Goal: Task Accomplishment & Management: Complete application form

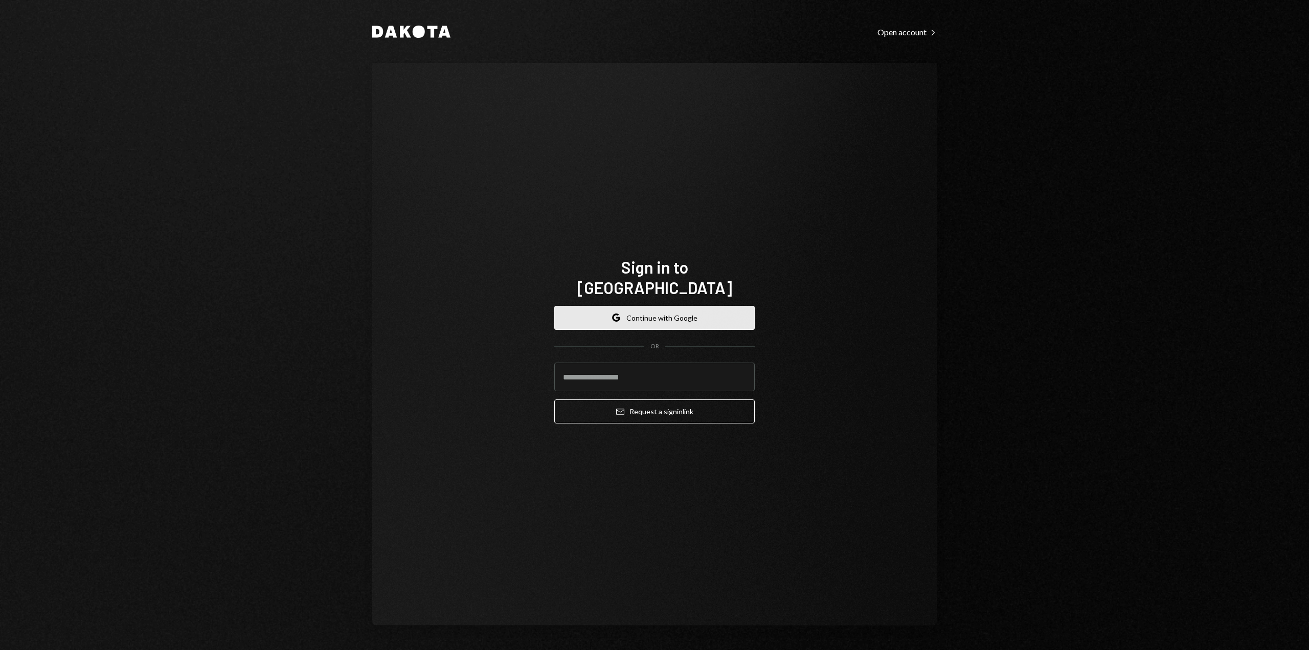
click at [693, 306] on button "Google Continue with Google" at bounding box center [654, 318] width 200 height 24
